Goal: Navigation & Orientation: Find specific page/section

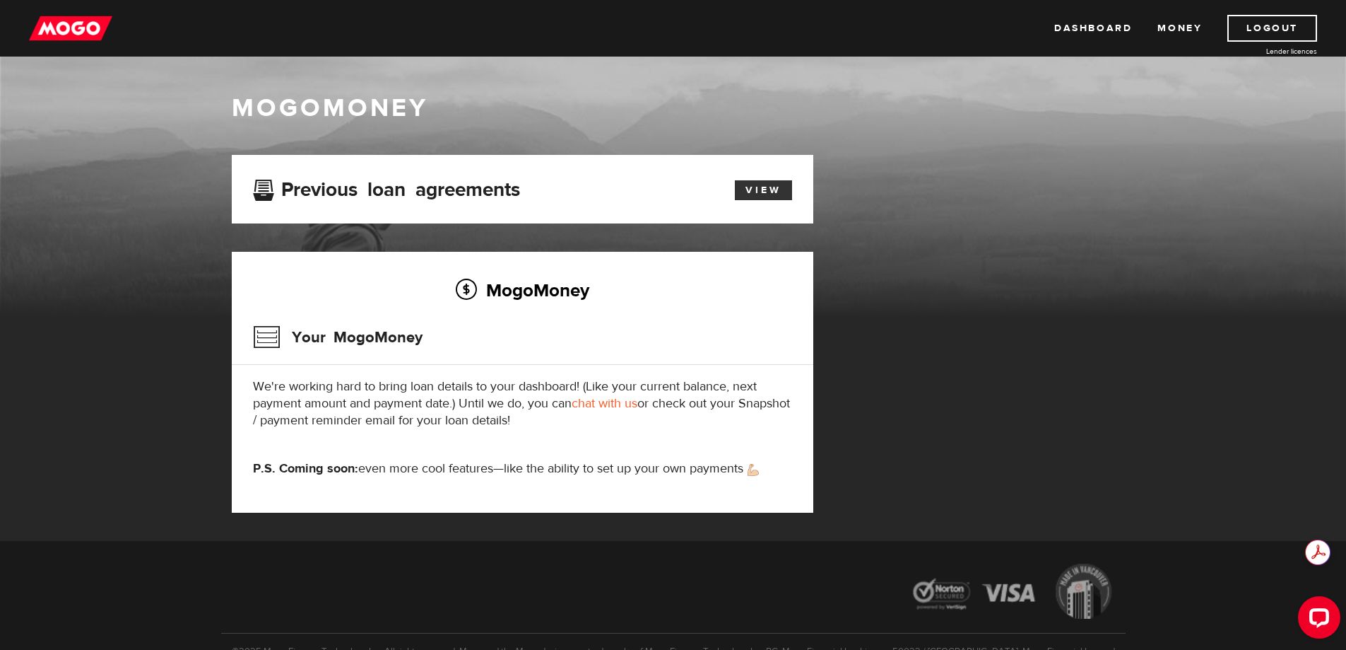
click at [759, 192] on link "View" at bounding box center [763, 190] width 57 height 20
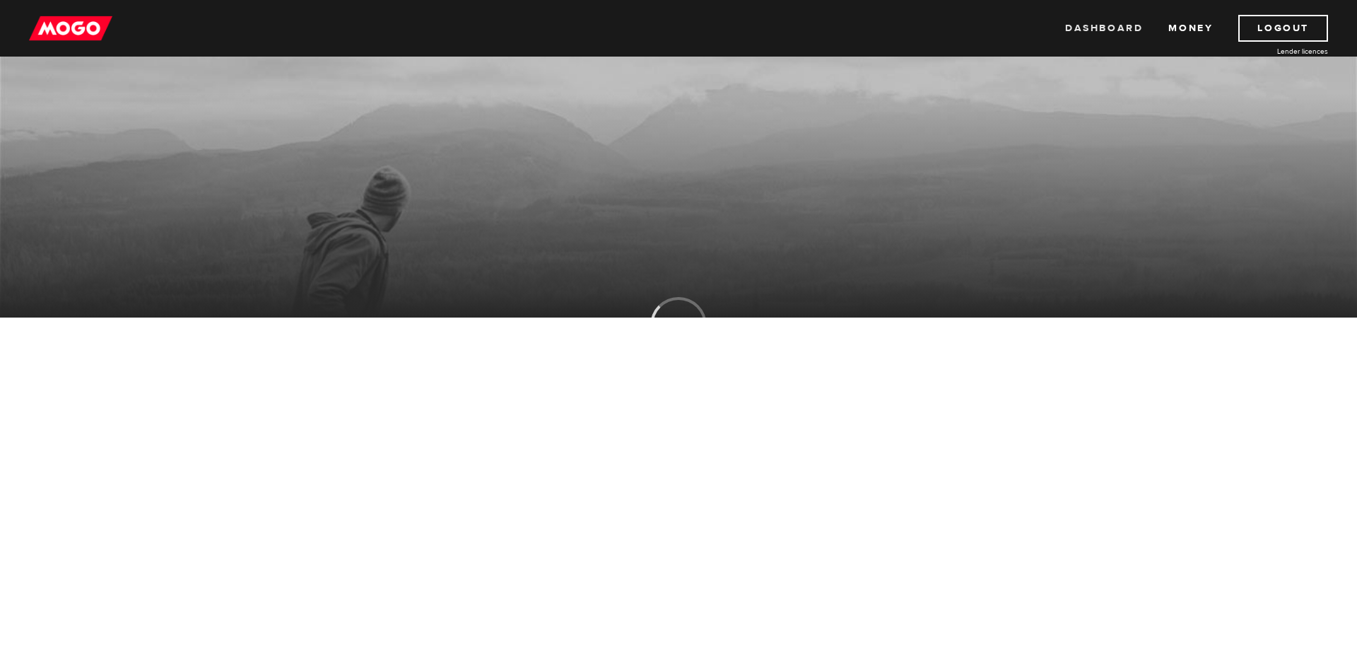
click at [1090, 30] on link "Dashboard" at bounding box center [1104, 28] width 78 height 27
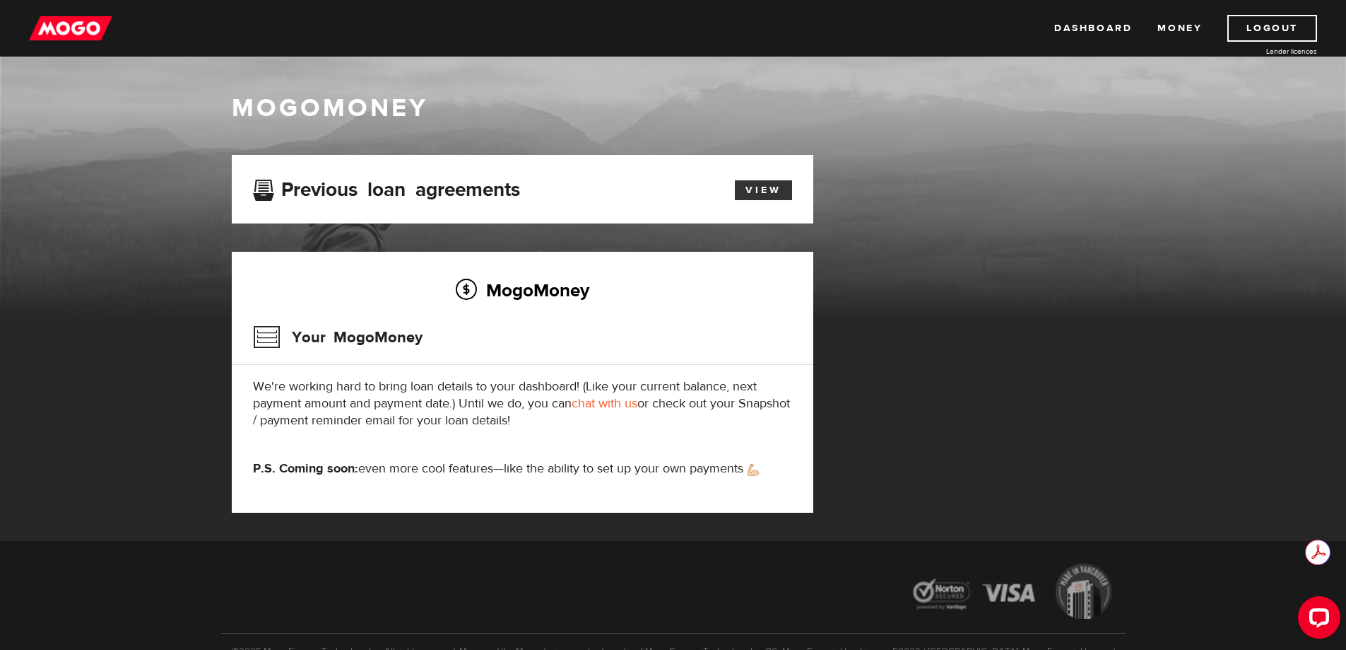
click at [750, 187] on link "View" at bounding box center [763, 190] width 57 height 20
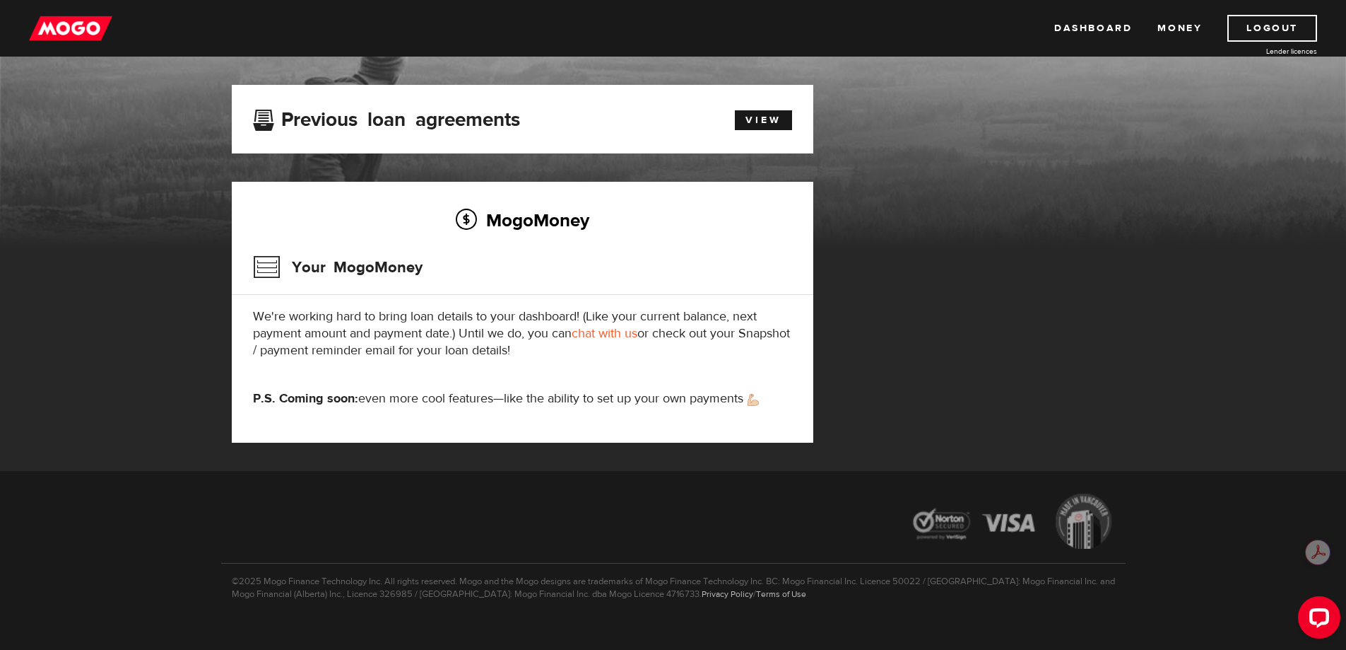
scroll to position [71, 0]
drag, startPoint x: 757, startPoint y: 399, endPoint x: 764, endPoint y: 401, distance: 7.4
click at [758, 399] on img at bounding box center [753, 399] width 11 height 12
drag, startPoint x: 1315, startPoint y: 620, endPoint x: 2601, endPoint y: 1209, distance: 1414.7
click at [1315, 620] on icon "Open LiveChat chat widget" at bounding box center [1319, 616] width 13 height 9
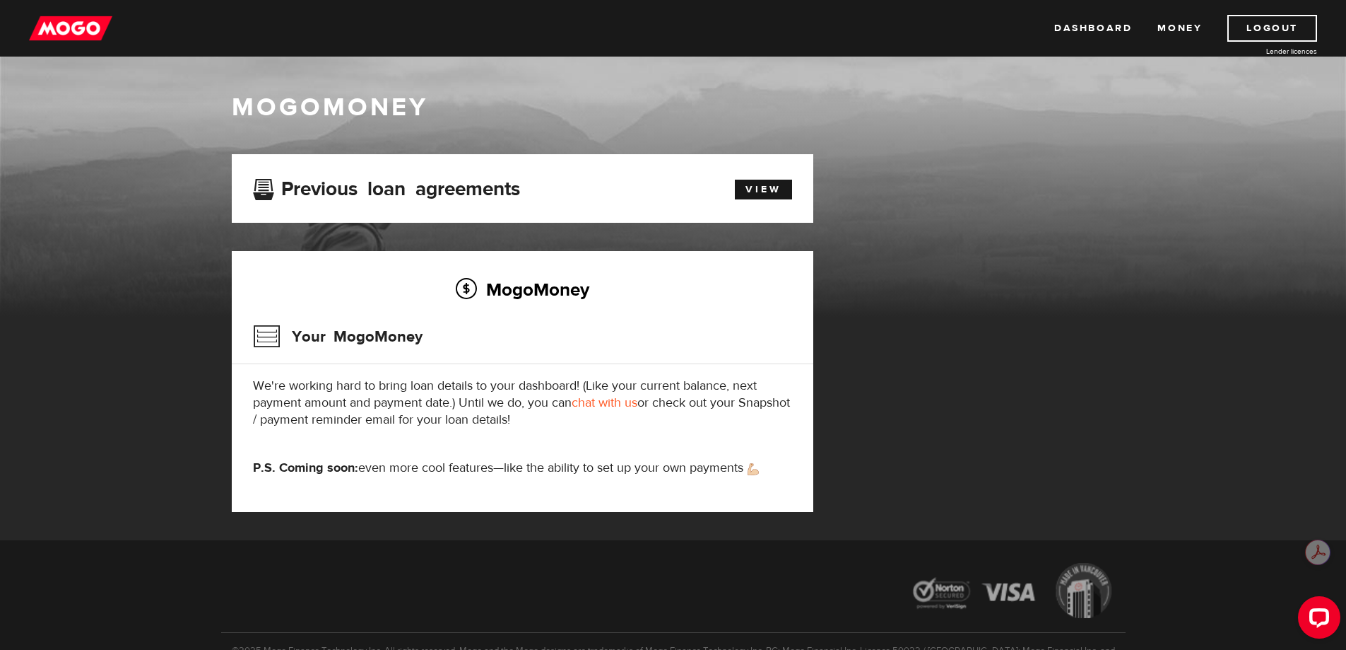
scroll to position [0, 0]
click at [1080, 33] on link "Dashboard" at bounding box center [1094, 28] width 78 height 27
click at [61, 31] on img at bounding box center [70, 28] width 83 height 27
